Goal: Information Seeking & Learning: Learn about a topic

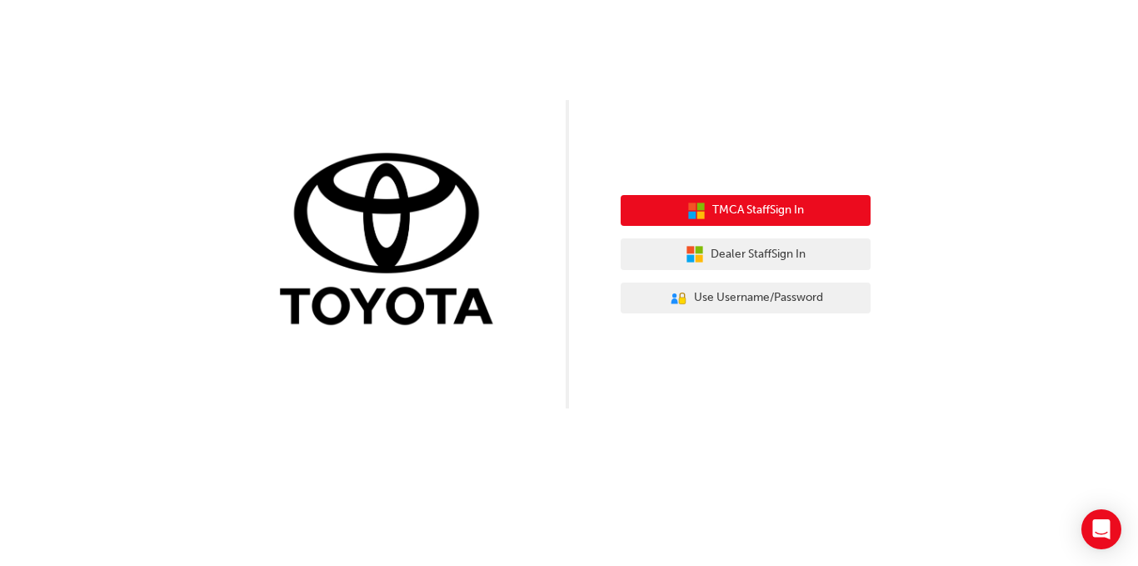
click at [848, 214] on button "TMCA Staff Sign In" at bounding box center [746, 211] width 250 height 32
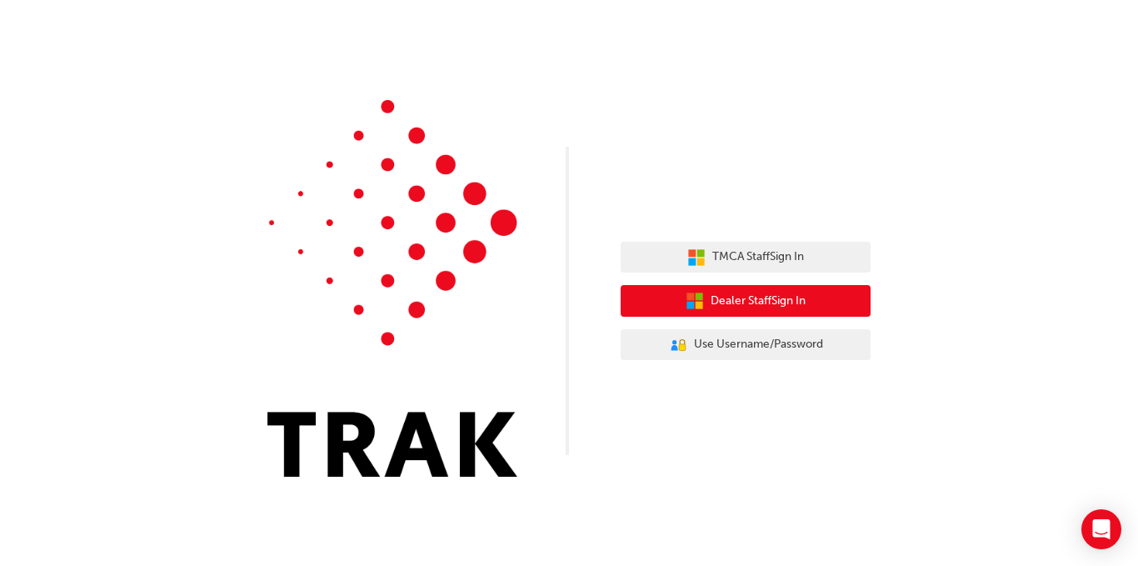
click at [743, 304] on span "Dealer Staff Sign In" at bounding box center [758, 301] width 95 height 19
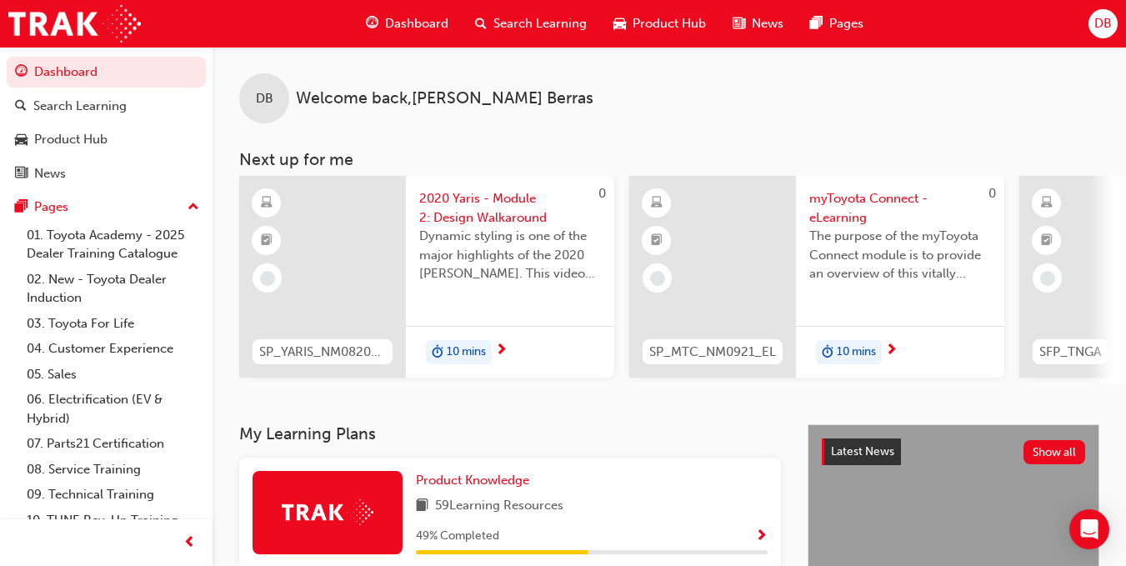
click at [533, 28] on span "Search Learning" at bounding box center [539, 23] width 93 height 19
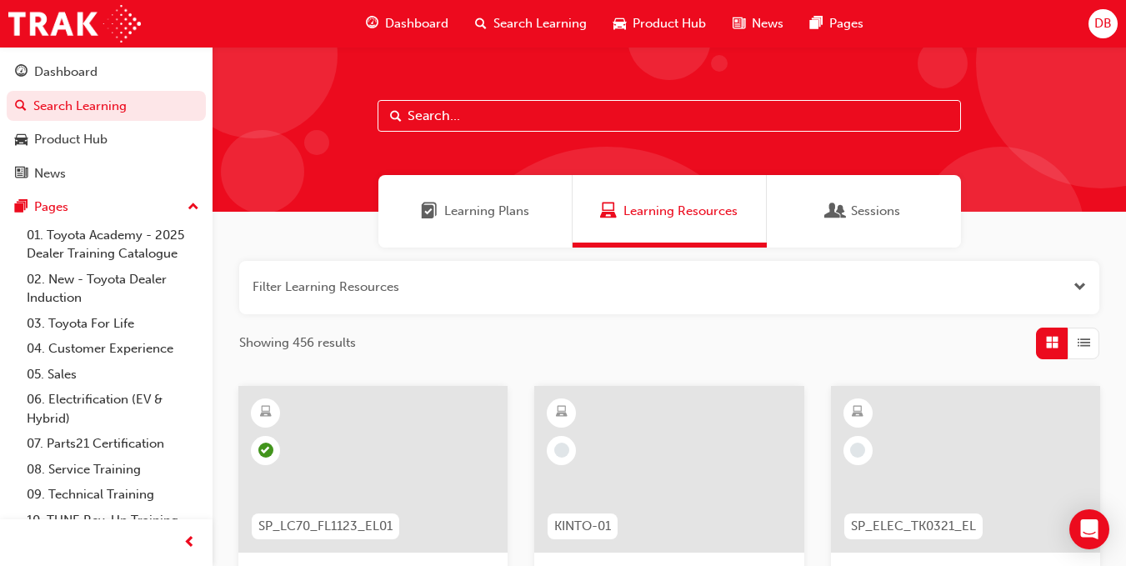
click at [498, 115] on input "text" at bounding box center [669, 116] width 583 height 32
type input "OWAF"
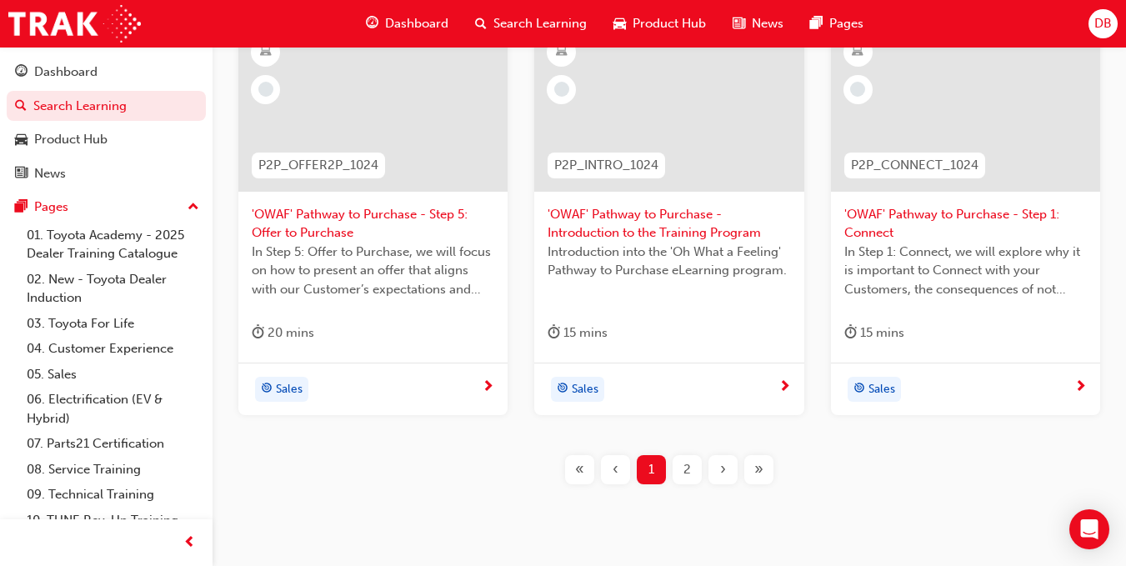
scroll to position [748, 0]
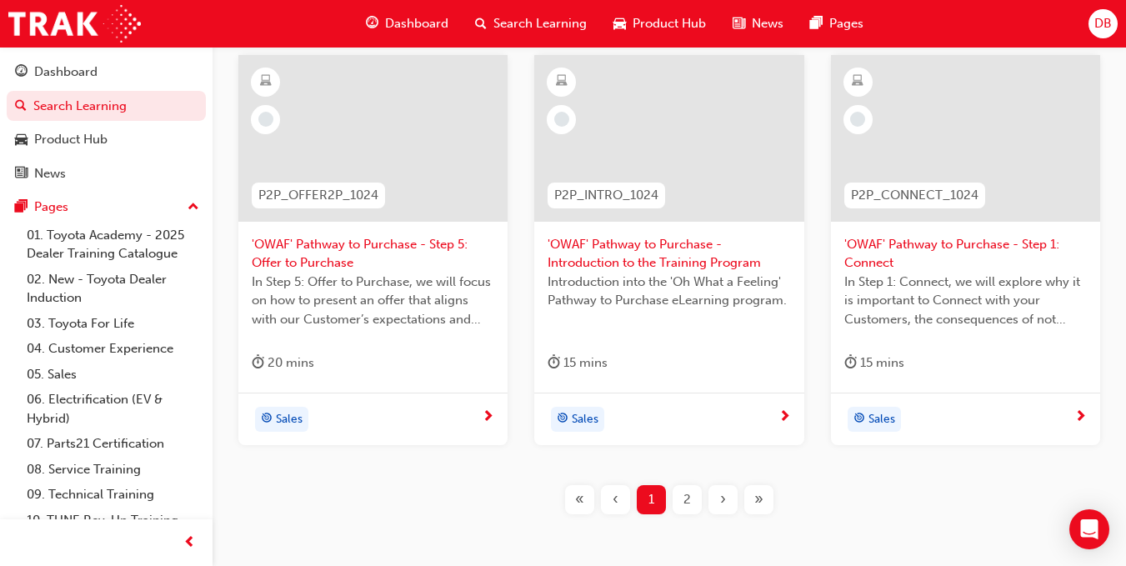
click at [629, 430] on div "Sales" at bounding box center [663, 419] width 230 height 25
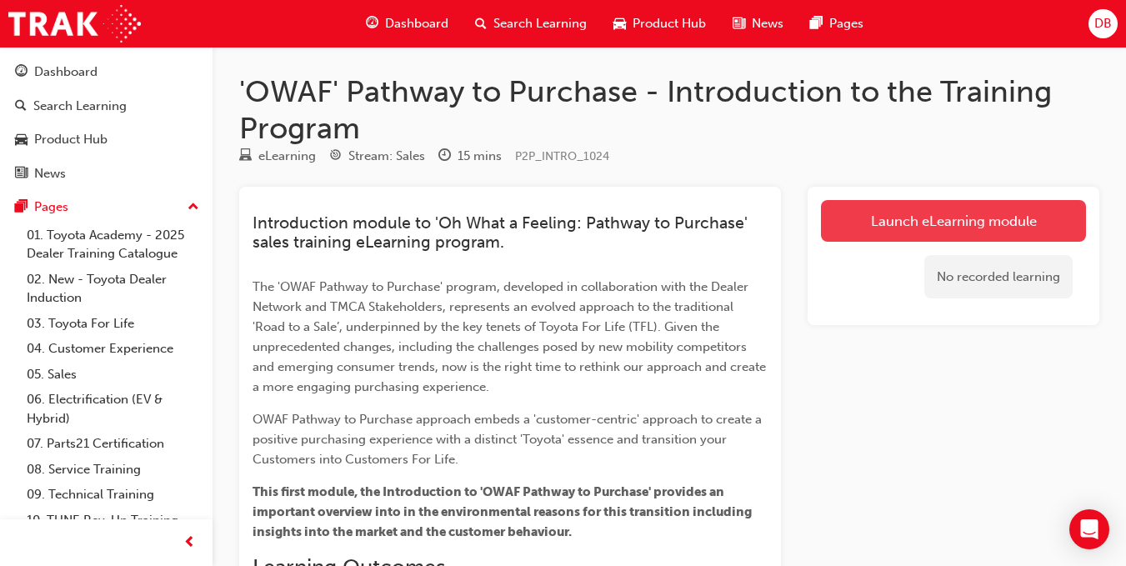
click at [955, 233] on link "Launch eLearning module" at bounding box center [953, 221] width 265 height 42
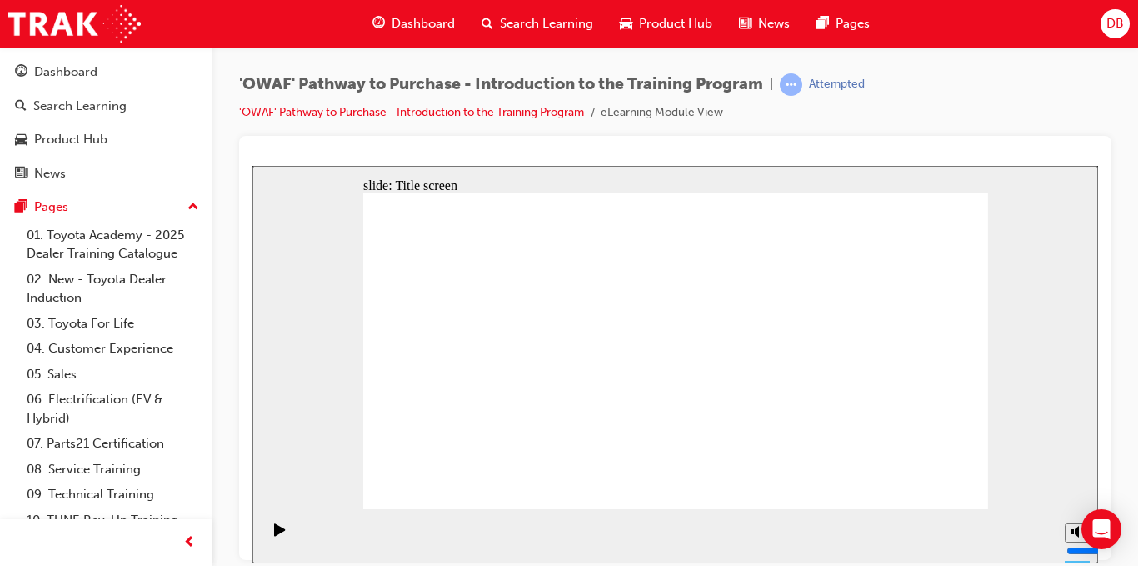
click at [1124, 468] on div "'OWAF' Pathway to Purchase - Introduction to the Training Program | Attempted '…" at bounding box center [676, 286] width 926 height 478
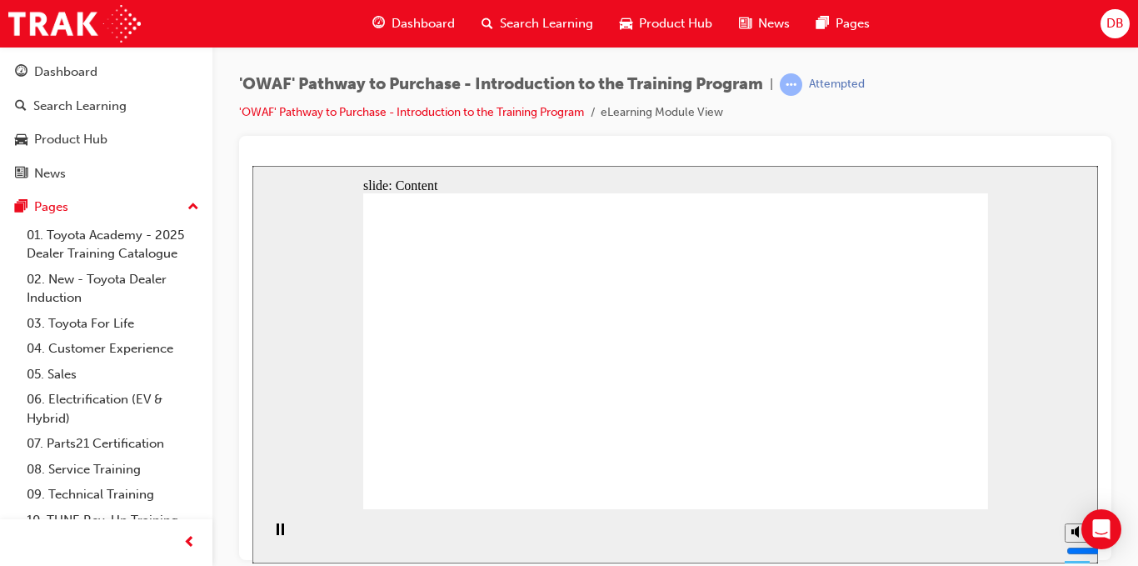
click at [1088, 122] on div "'OWAF' Pathway to Purchase - Introduction to the Training Program | Attempted '…" at bounding box center [675, 104] width 873 height 63
click at [282, 533] on rect "Pause (Ctrl+Alt+P)" at bounding box center [283, 529] width 3 height 12
